Goal: Find specific page/section: Find specific page/section

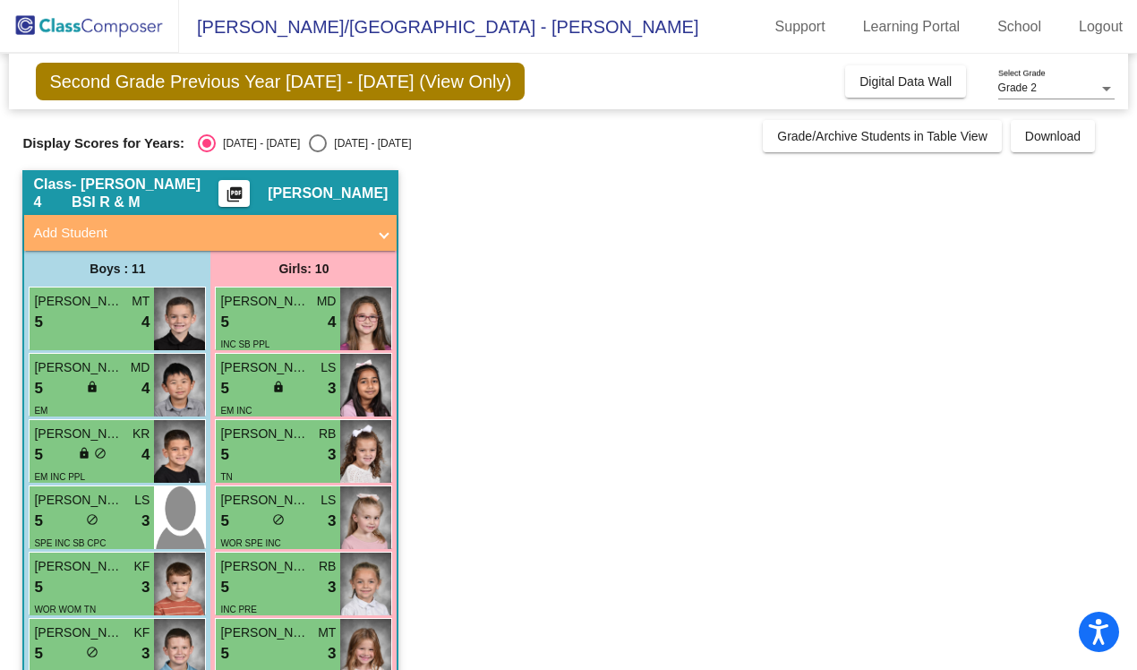
scroll to position [371, 0]
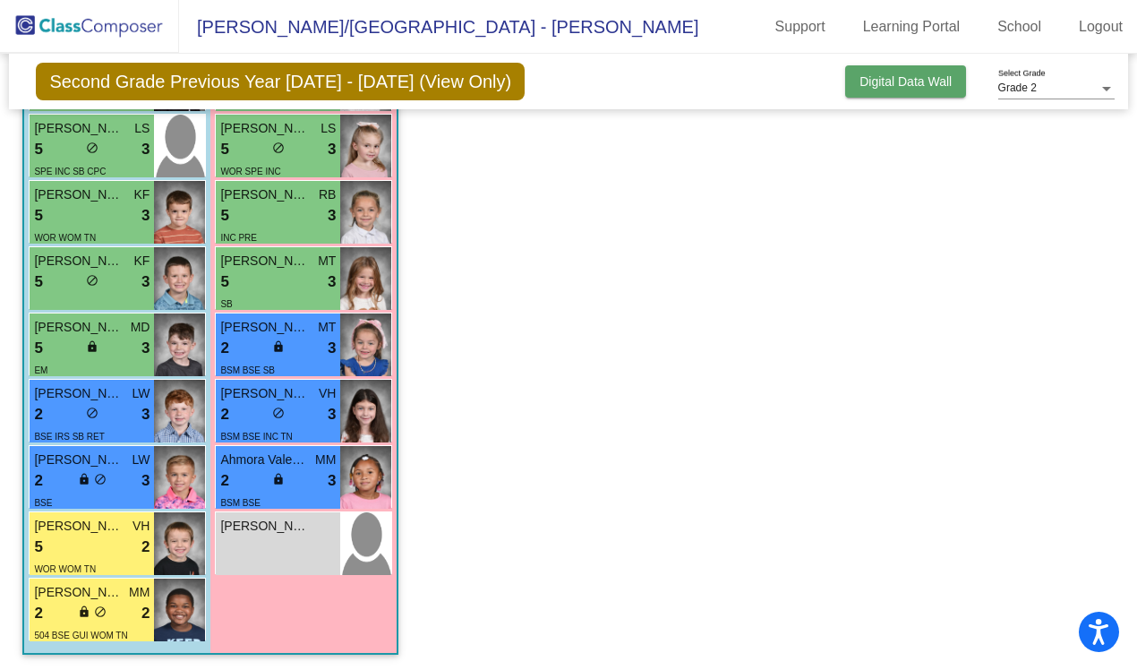
drag, startPoint x: 0, startPoint y: 0, endPoint x: 955, endPoint y: 72, distance: 957.7
click at [955, 72] on button "Digital Data Wall" at bounding box center [905, 81] width 121 height 32
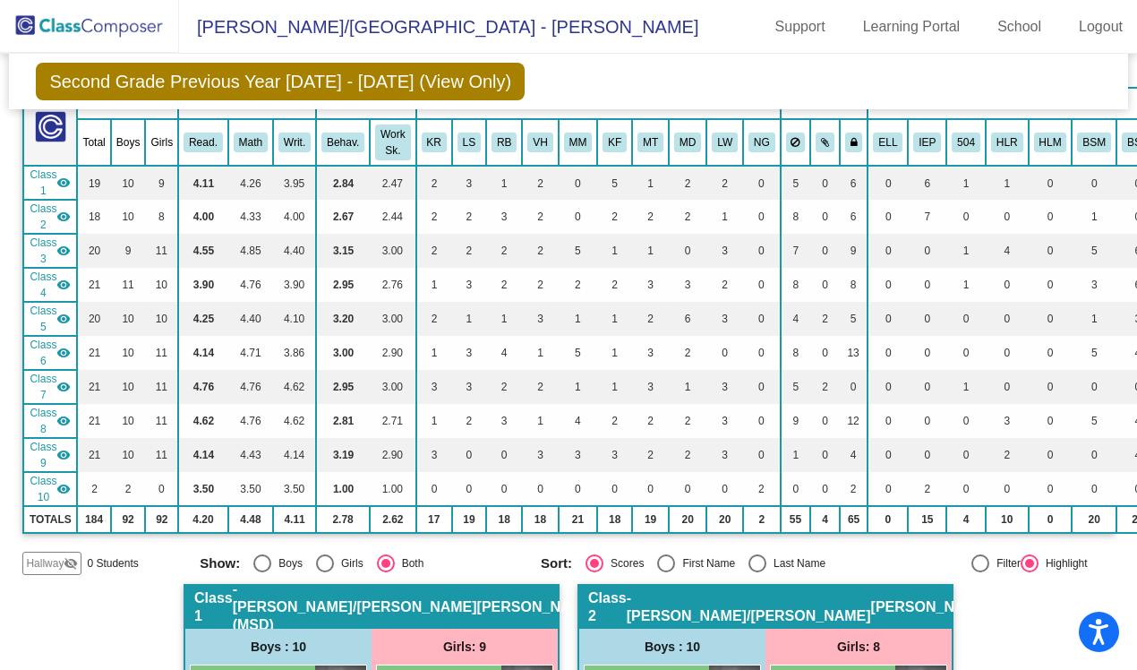
scroll to position [0, 0]
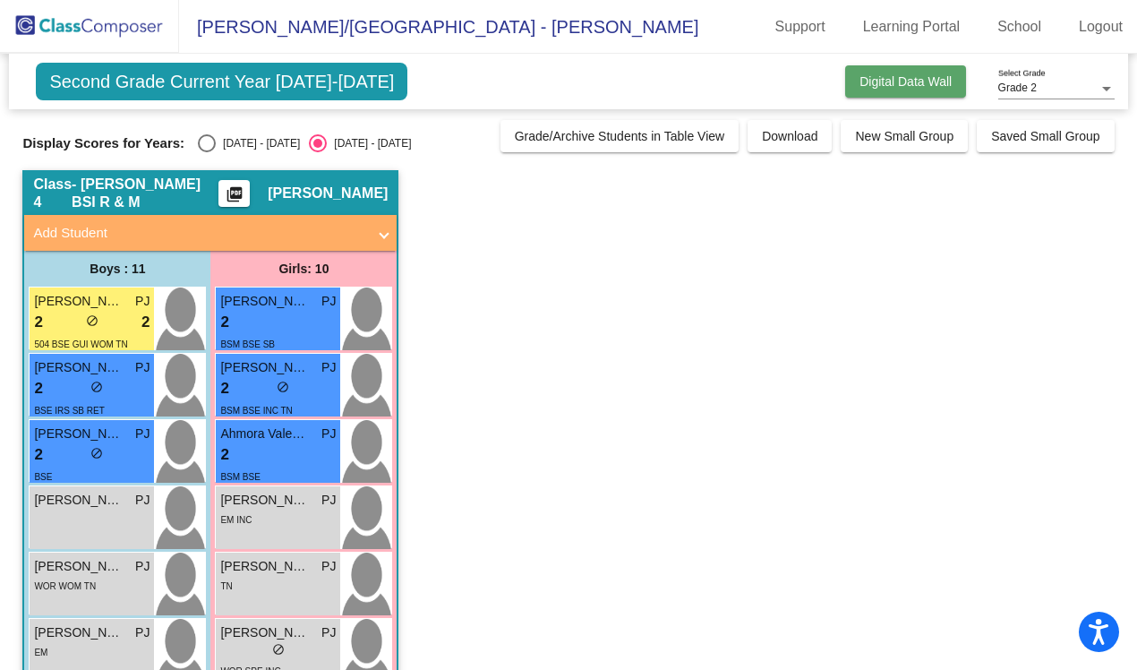
click at [875, 91] on button "Digital Data Wall" at bounding box center [905, 81] width 121 height 32
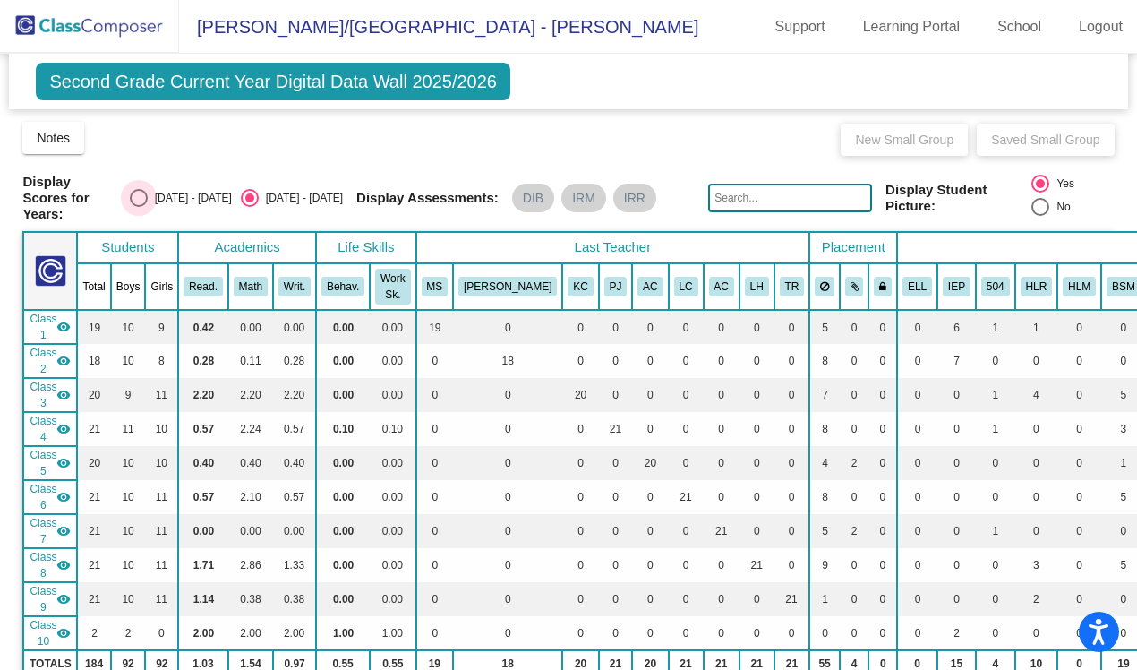
click at [148, 198] on div "Select an option" at bounding box center [139, 198] width 18 height 18
click at [139, 207] on input "[DATE] - [DATE]" at bounding box center [138, 207] width 1 height 1
radio input "true"
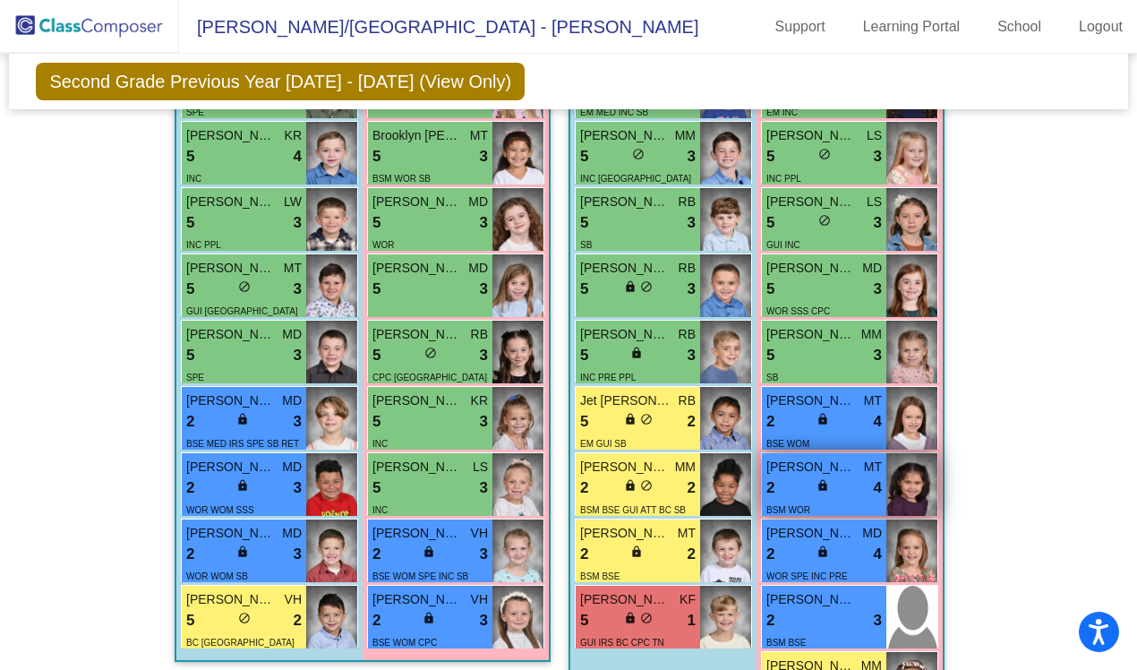
scroll to position [2573, 0]
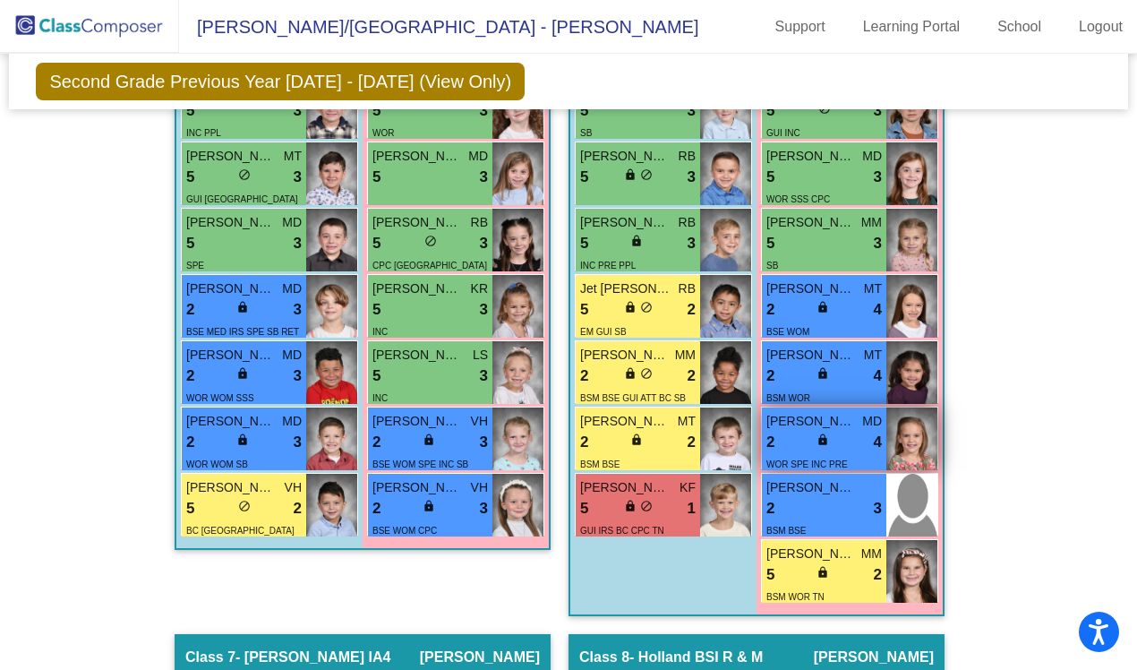
click at [841, 459] on span "WOR SPE INC PRE" at bounding box center [806, 464] width 81 height 10
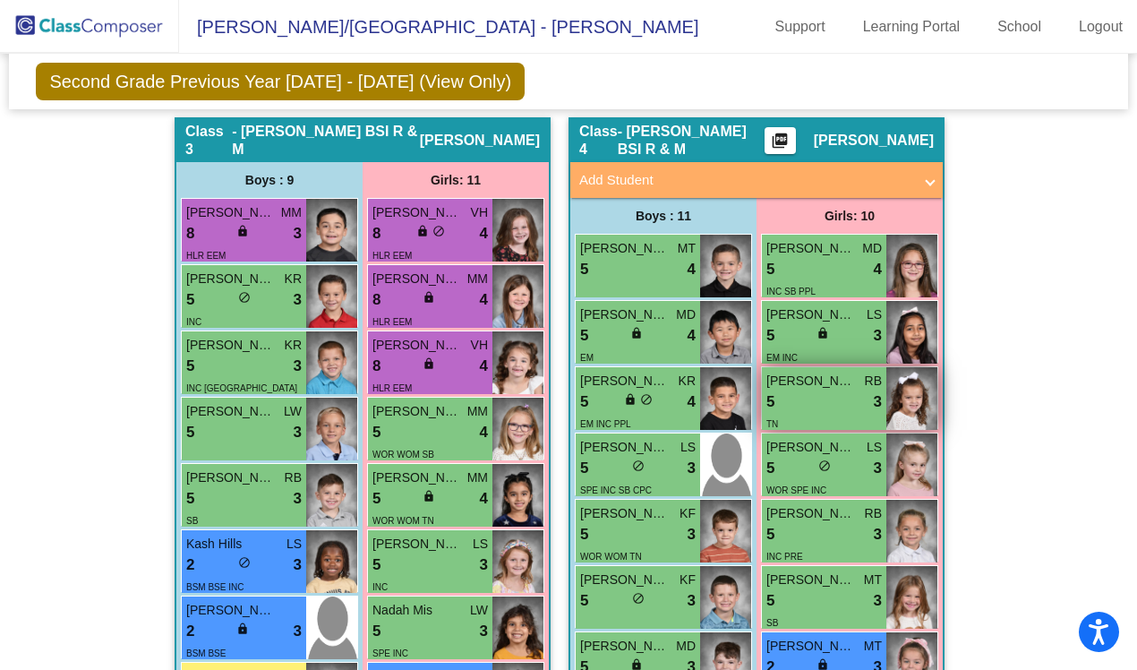
scroll to position [1518, 0]
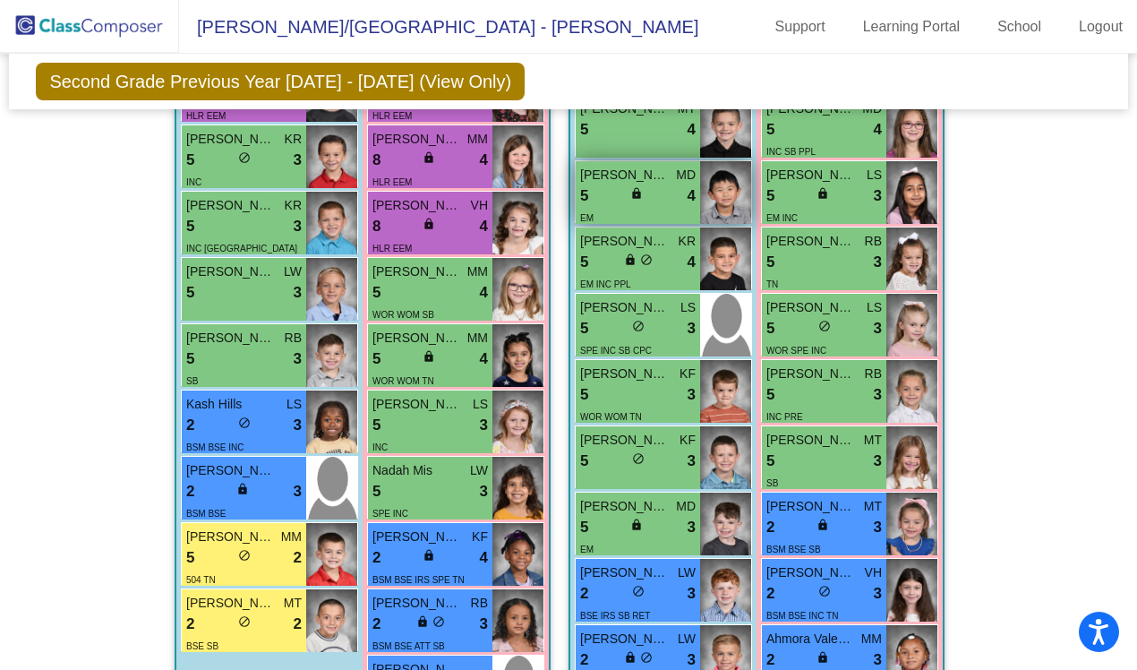
click at [606, 184] on div "5 lock do_not_disturb_alt 4" at bounding box center [637, 195] width 115 height 23
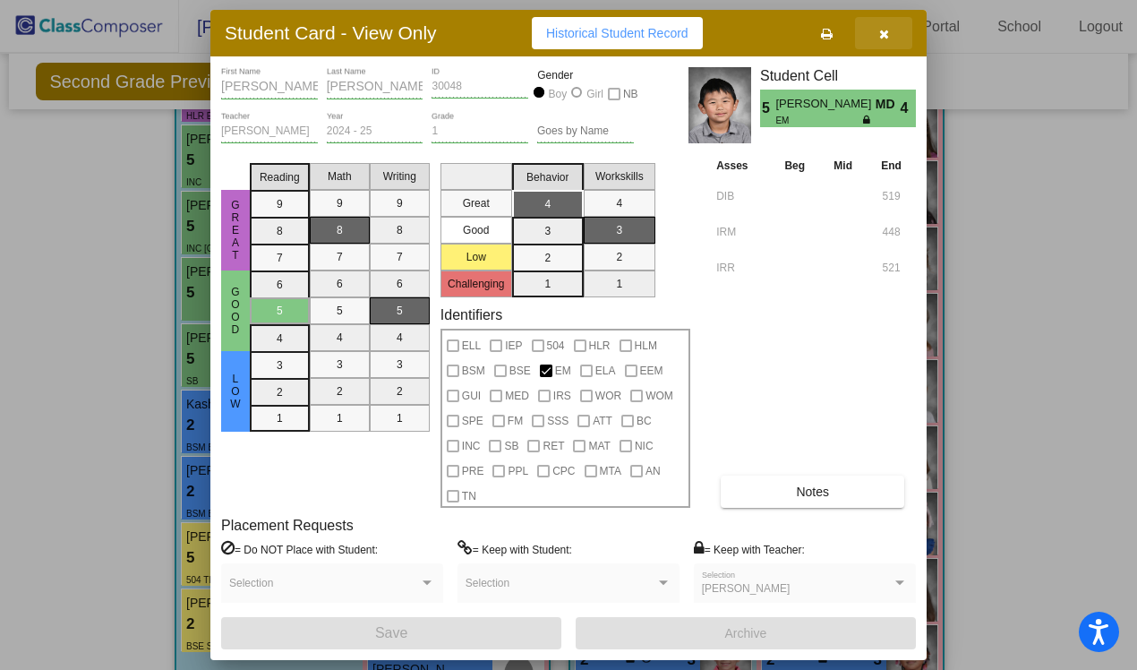
click at [879, 34] on icon "button" at bounding box center [884, 34] width 10 height 13
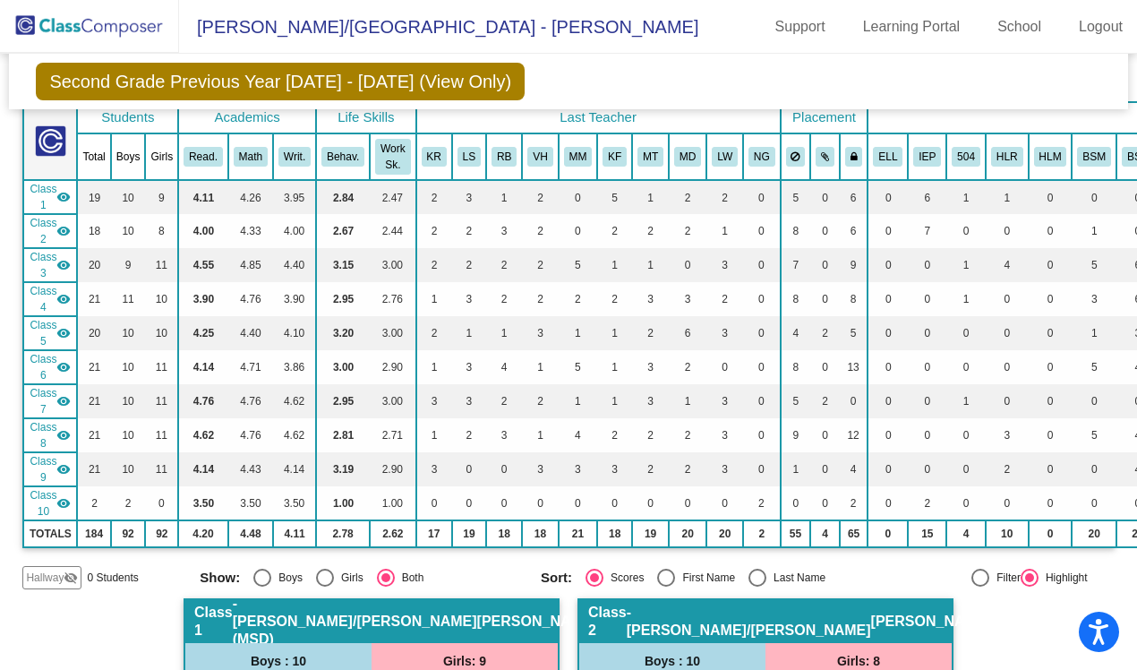
scroll to position [0, 0]
